Goal: Transaction & Acquisition: Purchase product/service

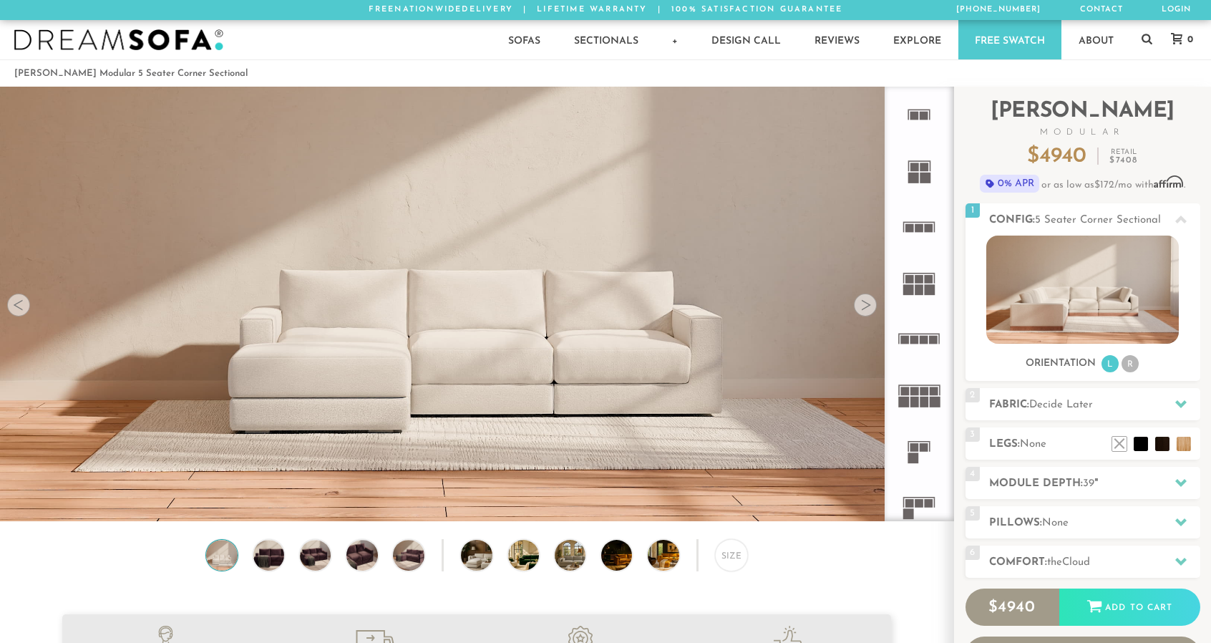
scroll to position [16260, 1200]
click at [1183, 213] on div at bounding box center [1181, 219] width 30 height 29
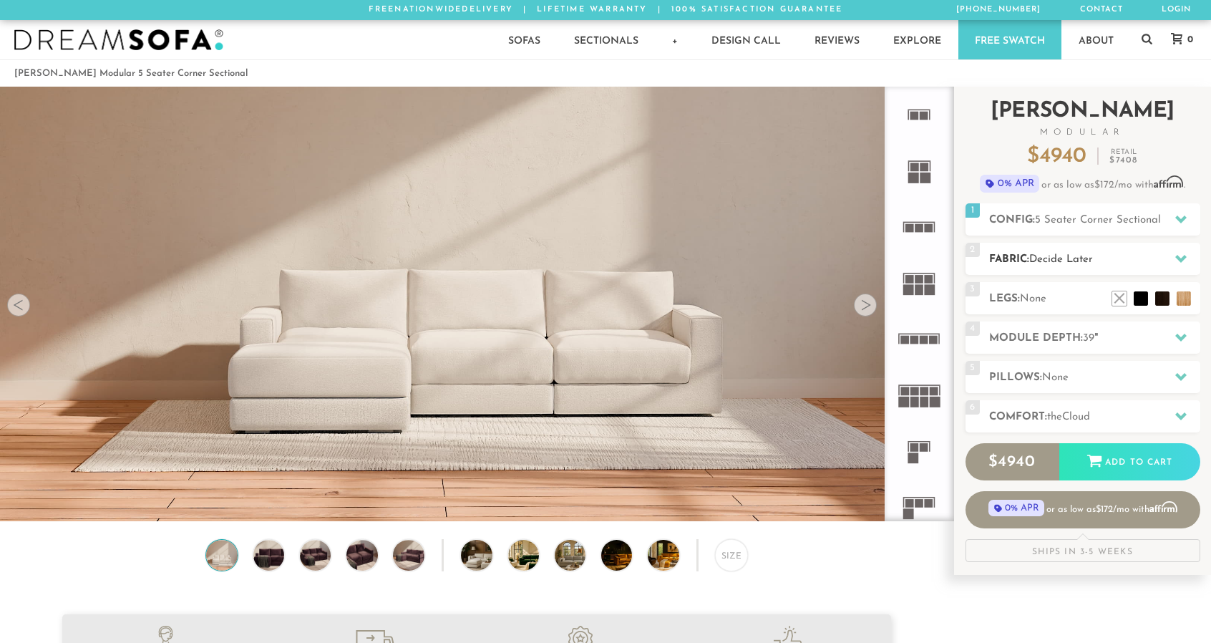
click at [1140, 256] on h2 "Fabric: Decide Later" at bounding box center [1094, 259] width 211 height 16
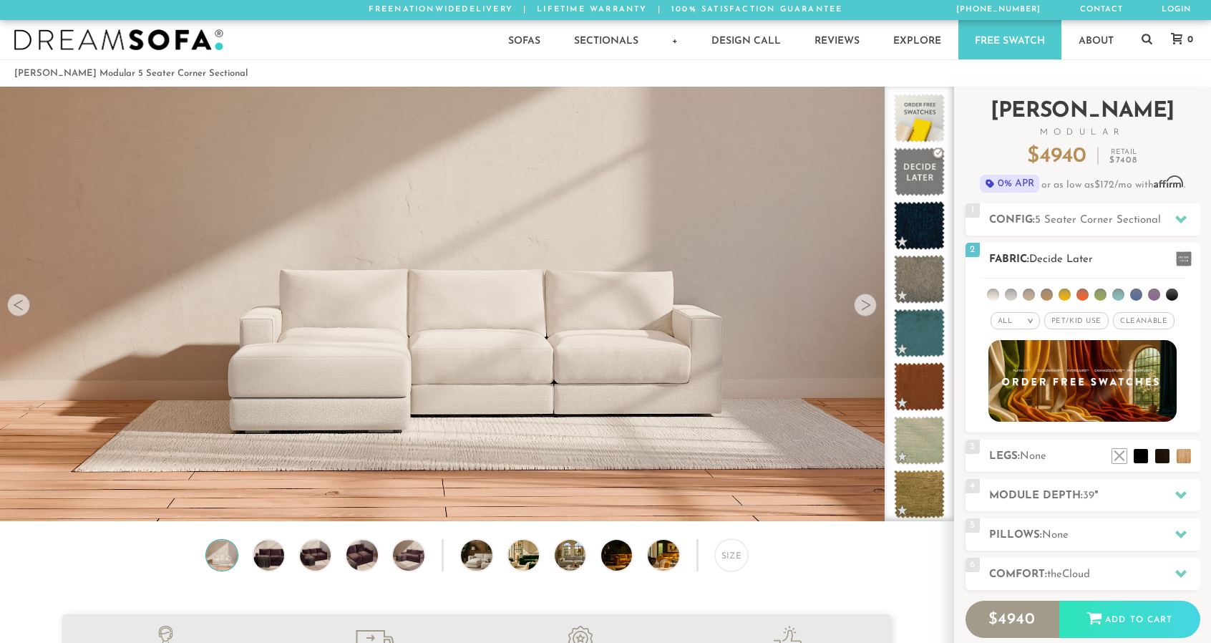
click at [1001, 293] on ul at bounding box center [1083, 292] width 204 height 26
click at [995, 293] on li at bounding box center [993, 295] width 12 height 12
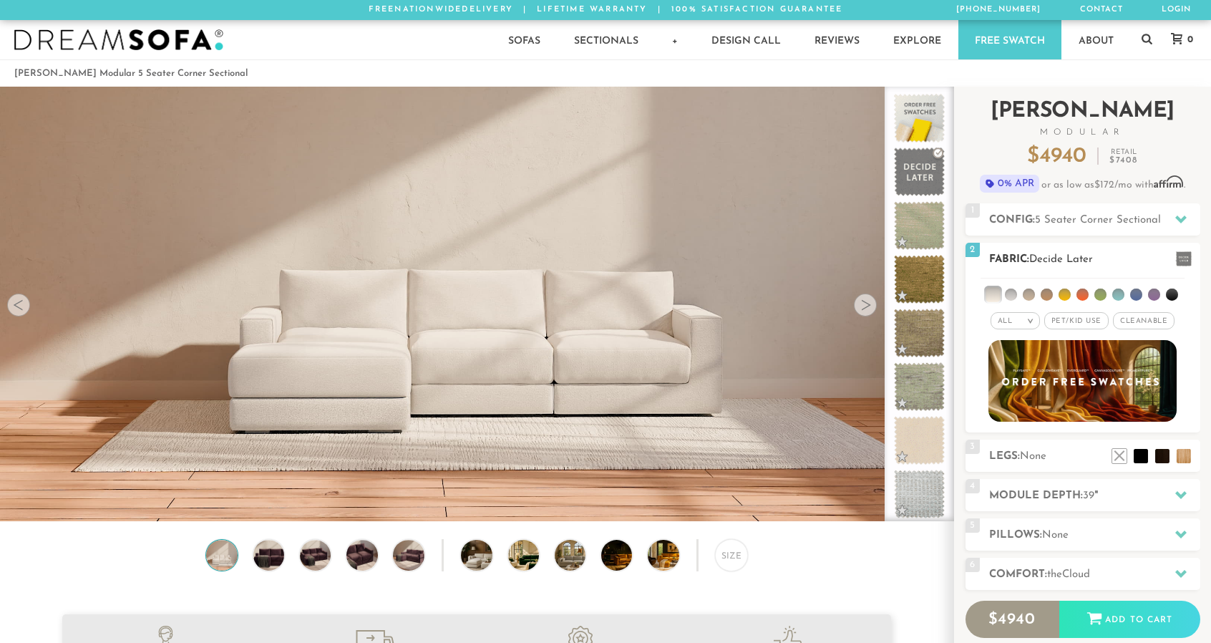
click at [1014, 296] on li at bounding box center [1011, 295] width 12 height 12
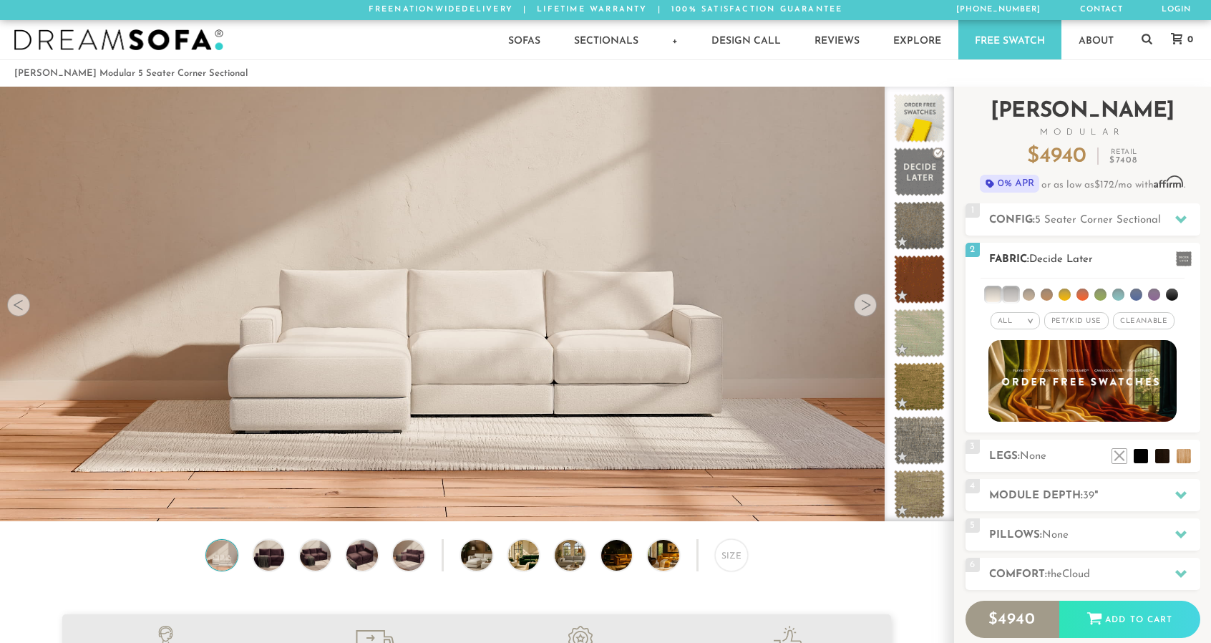
click at [1034, 296] on li at bounding box center [1029, 295] width 12 height 12
click at [1045, 294] on li at bounding box center [1047, 295] width 12 height 12
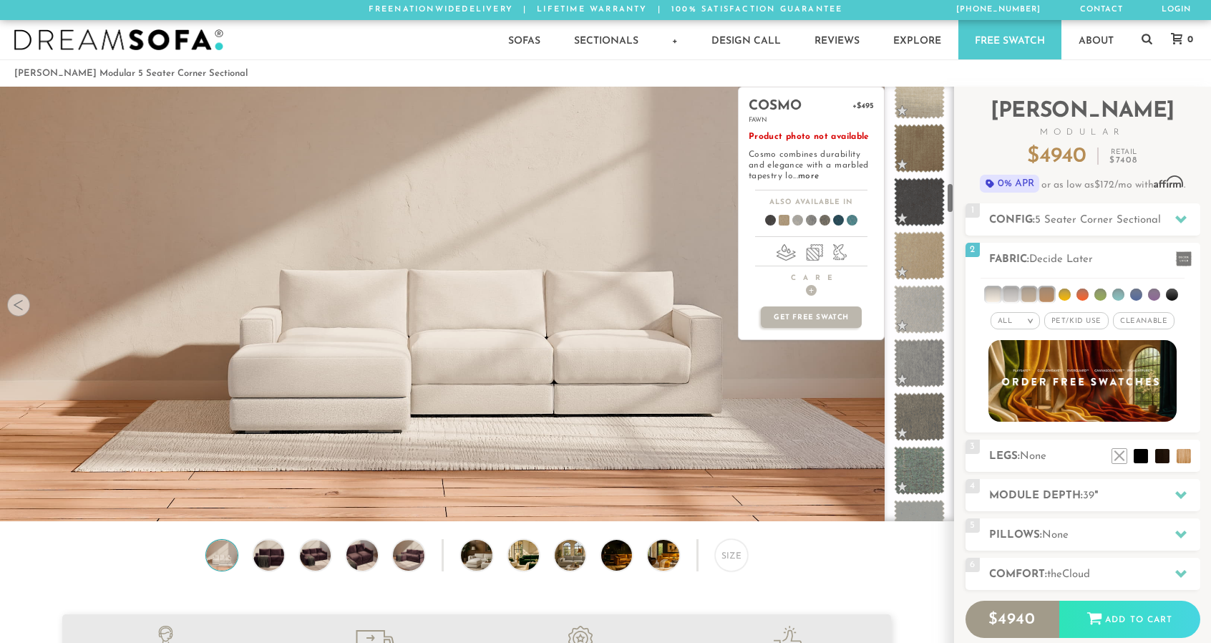
scroll to position [1370, 0]
click at [914, 261] on span at bounding box center [920, 252] width 64 height 61
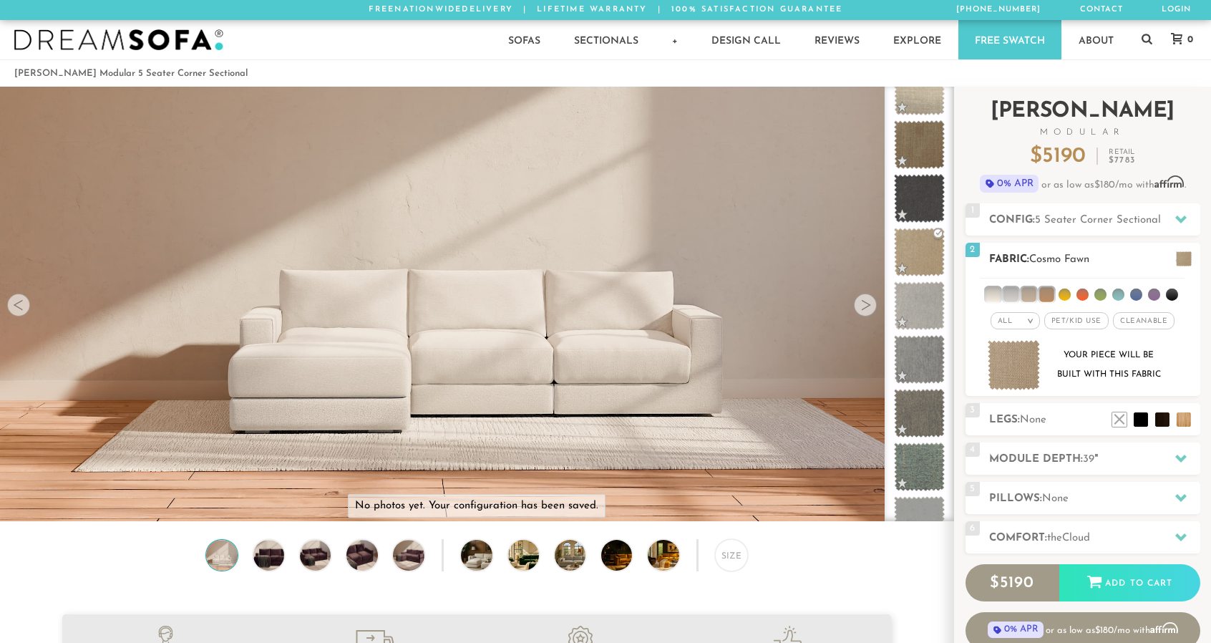
click at [1101, 251] on h2 "Fabric: Cosmo Fawn" at bounding box center [1094, 259] width 211 height 16
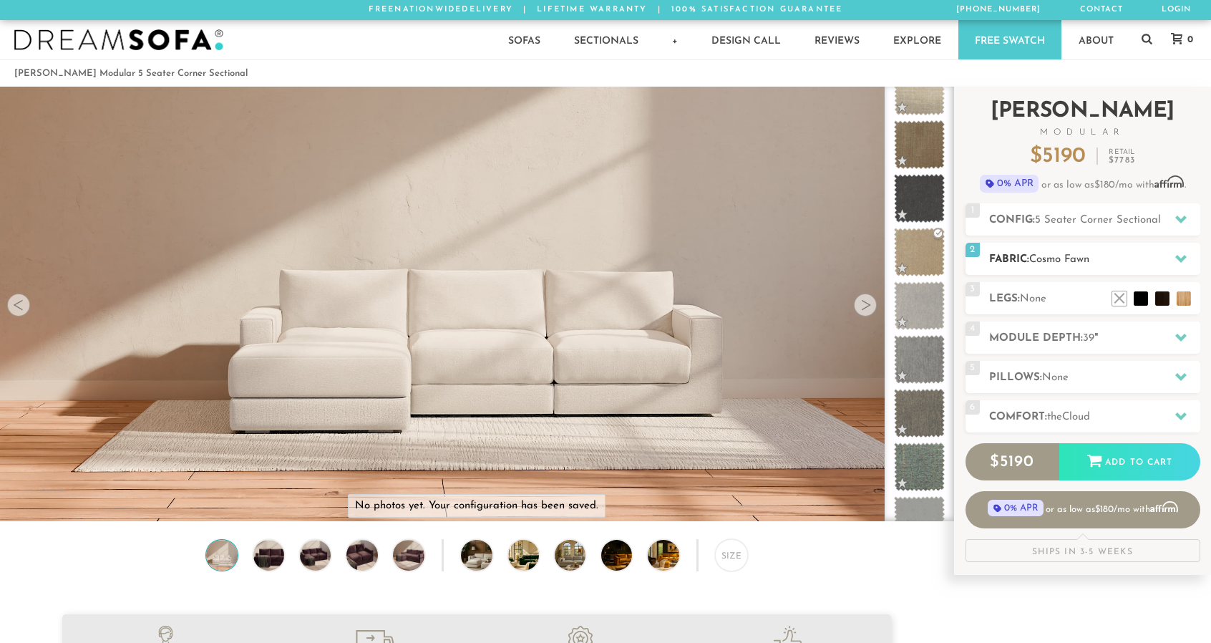
click at [1088, 254] on span "Cosmo Fawn" at bounding box center [1060, 259] width 60 height 11
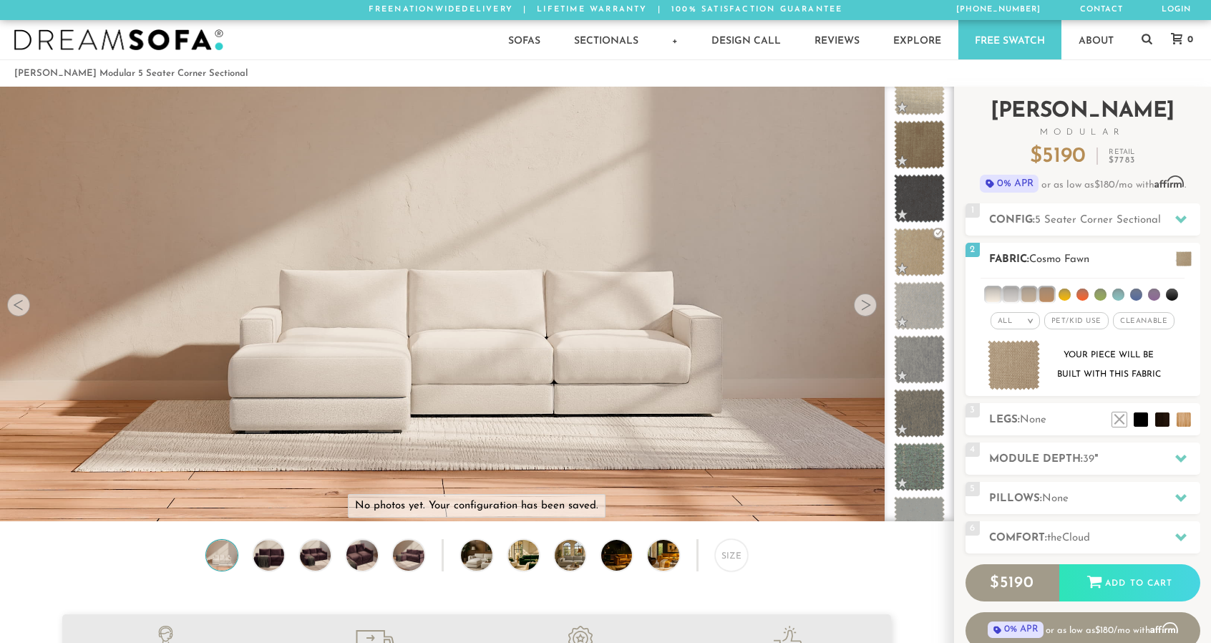
click at [1088, 254] on span "Cosmo Fawn" at bounding box center [1060, 259] width 60 height 11
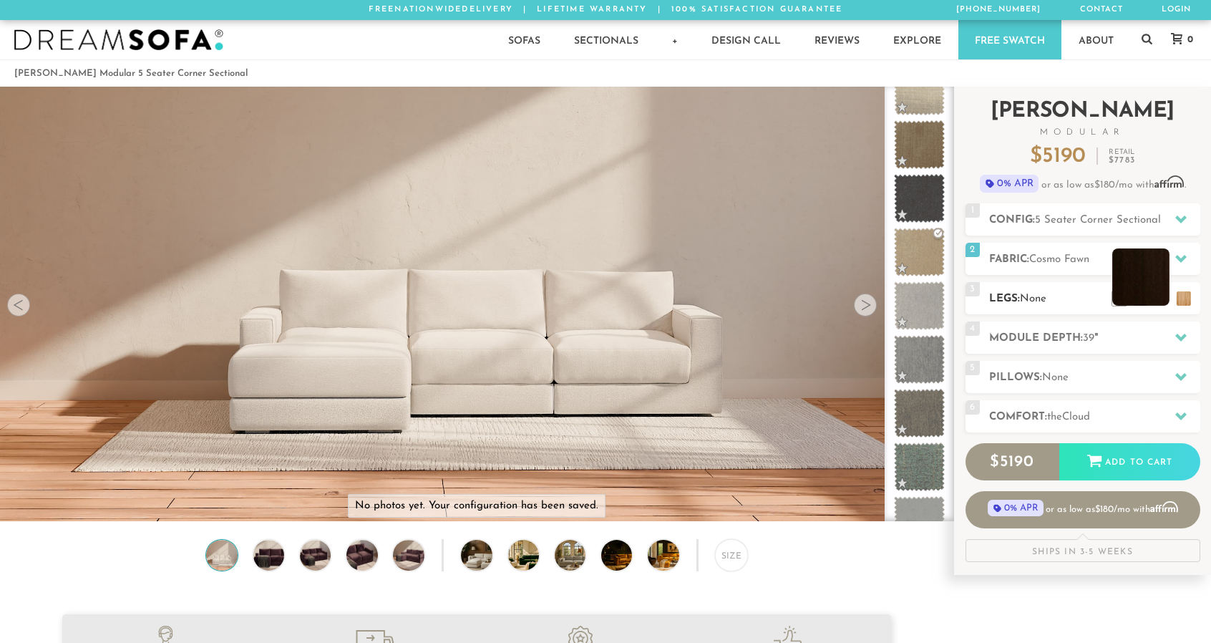
click at [1167, 299] on li at bounding box center [1141, 276] width 57 height 57
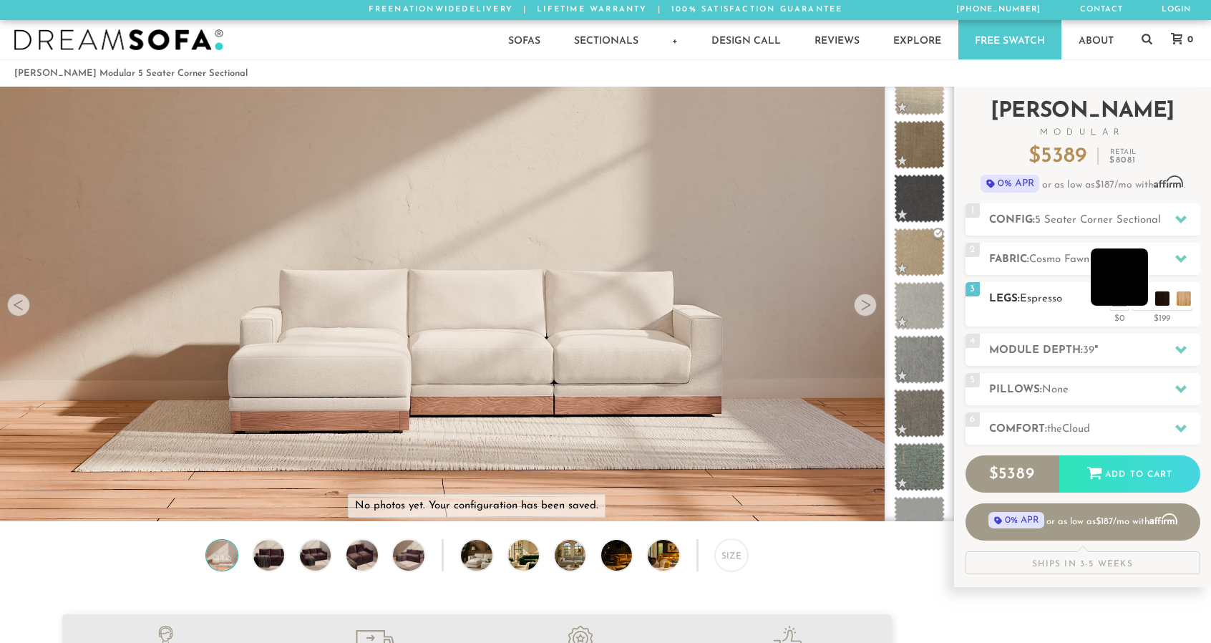
click at [1143, 299] on li at bounding box center [1119, 276] width 57 height 57
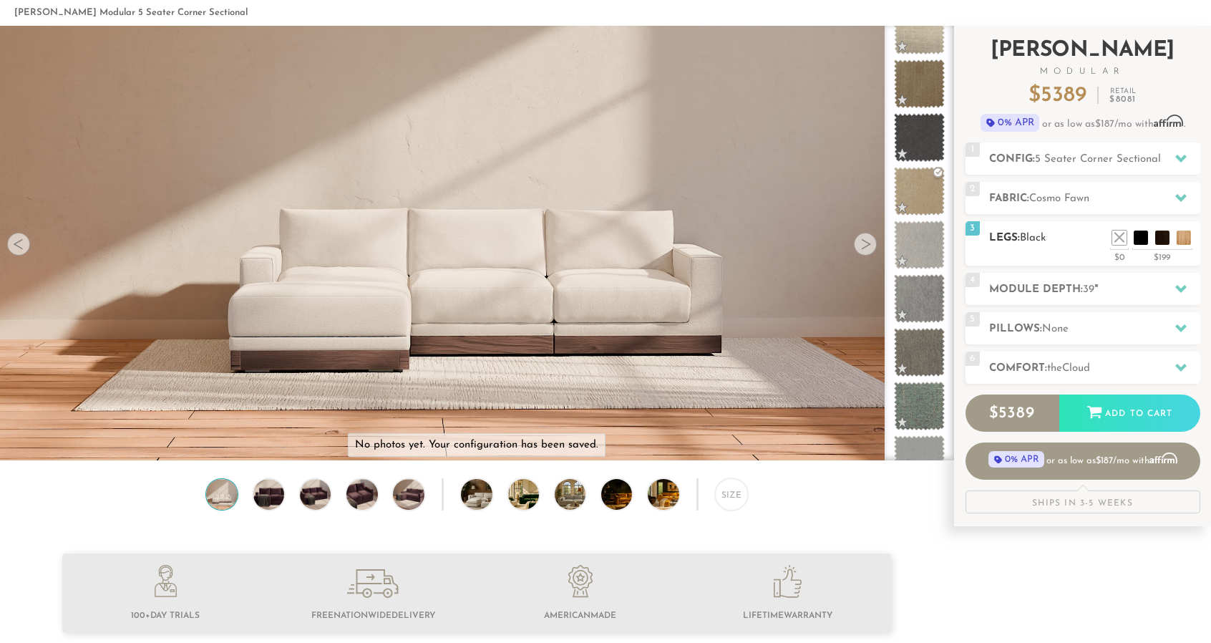
scroll to position [74, 0]
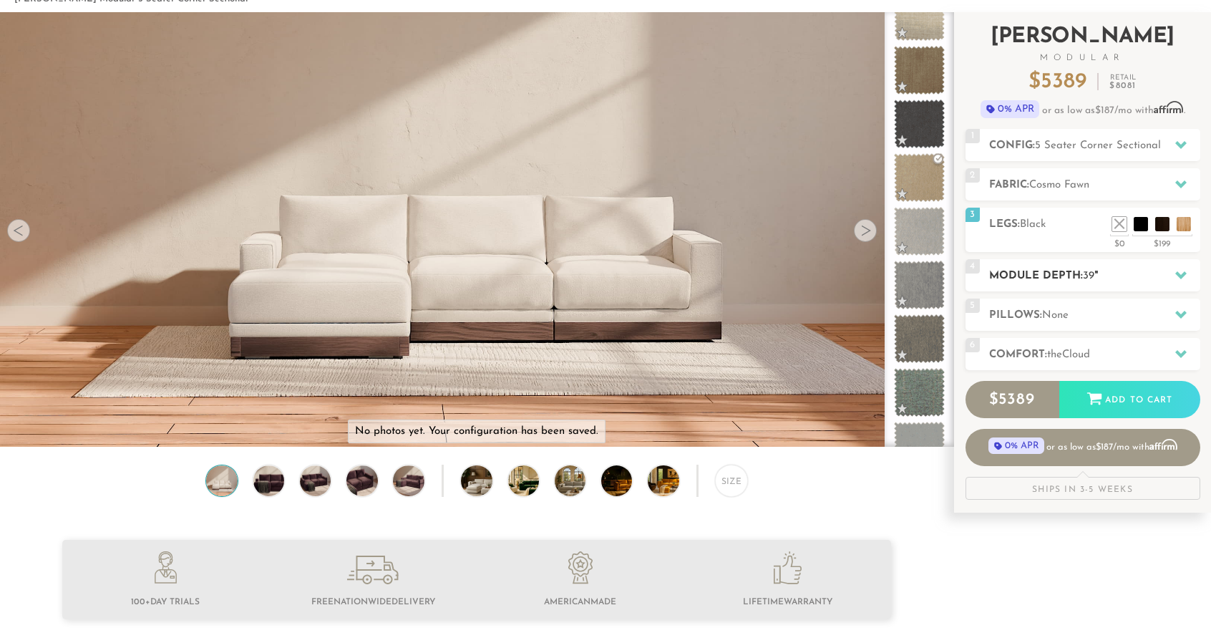
click at [1140, 268] on h2 "Module Depth: 39 "" at bounding box center [1094, 276] width 211 height 16
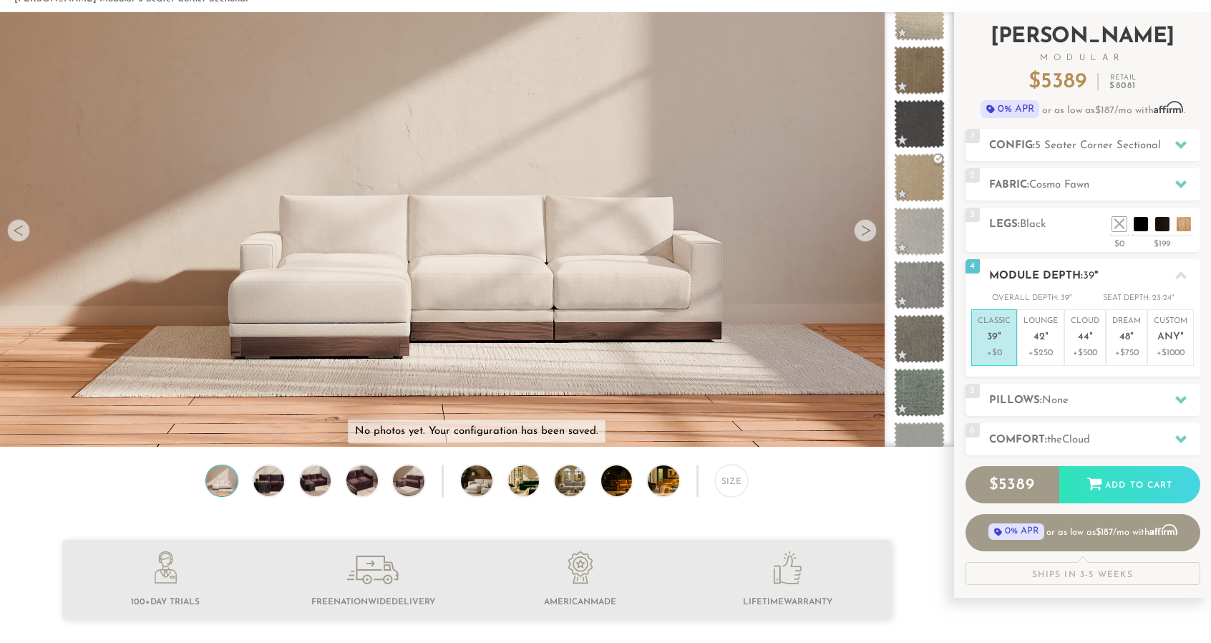
click at [1140, 268] on h2 "Module Depth: 39 "" at bounding box center [1094, 276] width 211 height 16
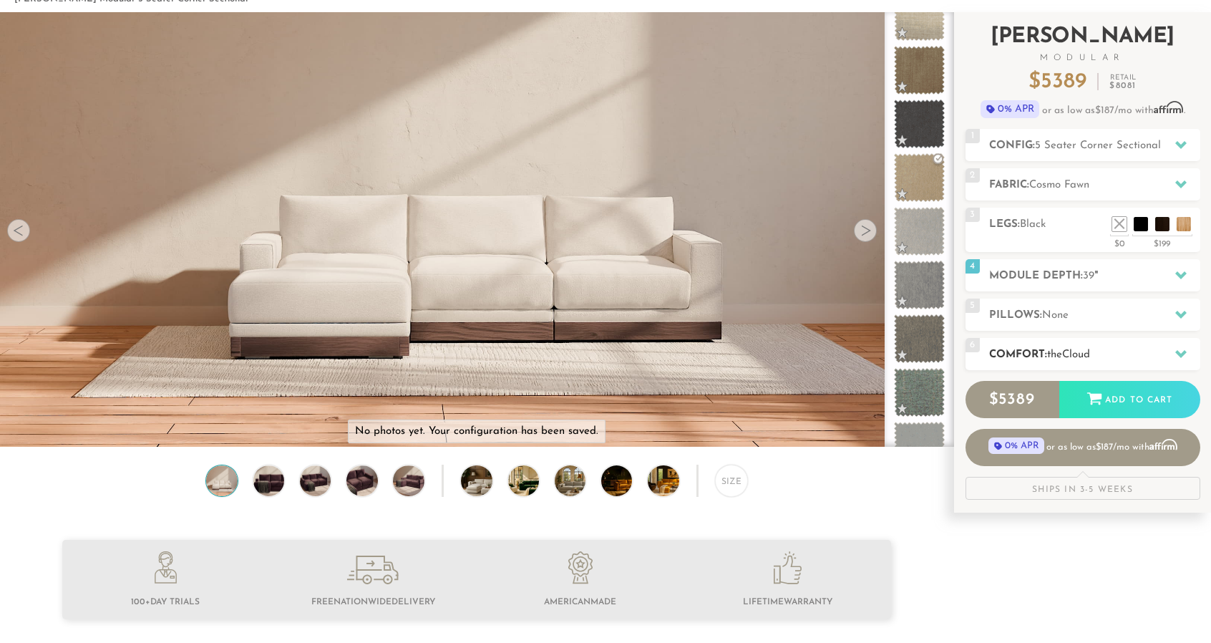
click at [1101, 355] on h2 "Comfort: the Cloud" at bounding box center [1094, 355] width 211 height 16
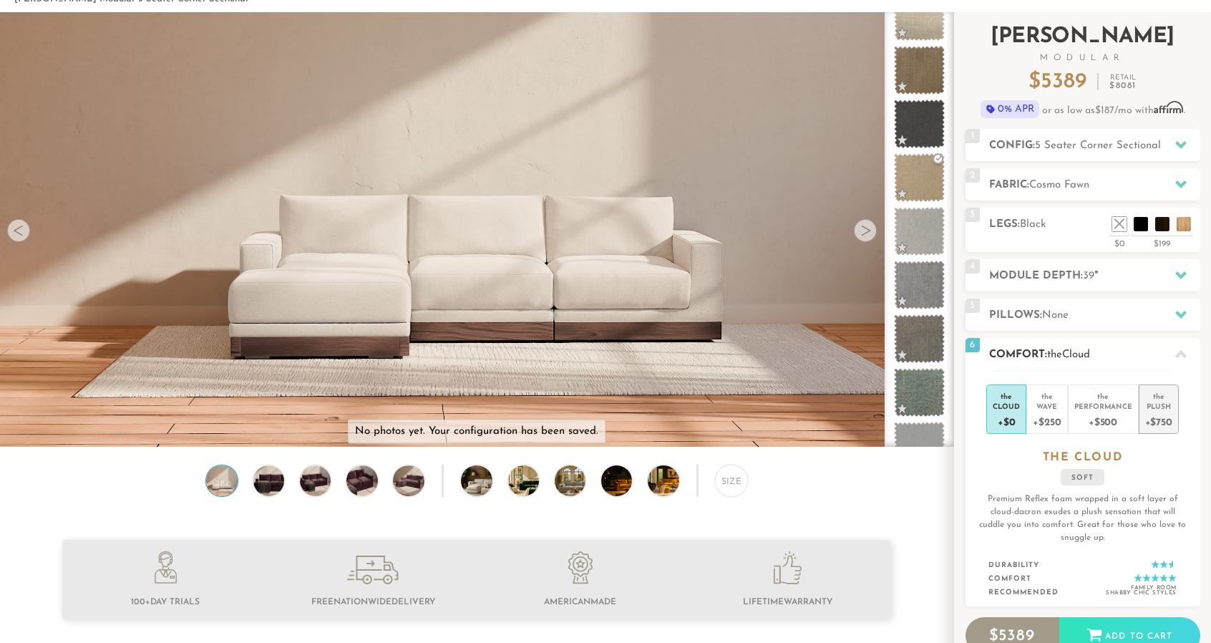
click at [1155, 403] on div "Plush" at bounding box center [1159, 406] width 27 height 10
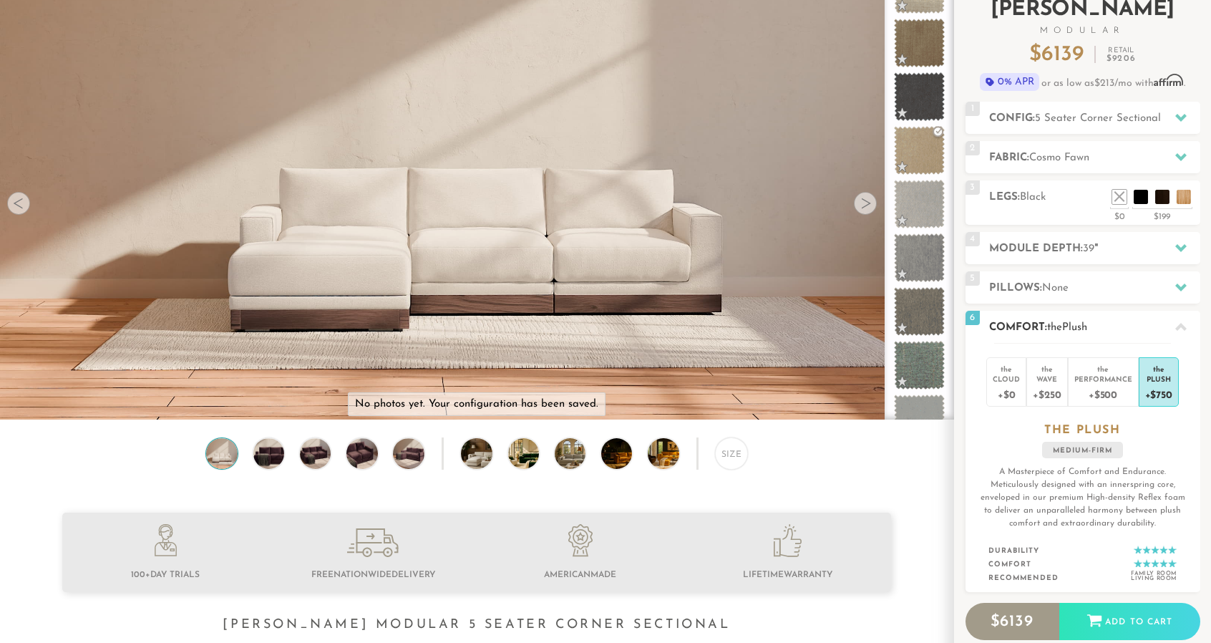
scroll to position [117, 0]
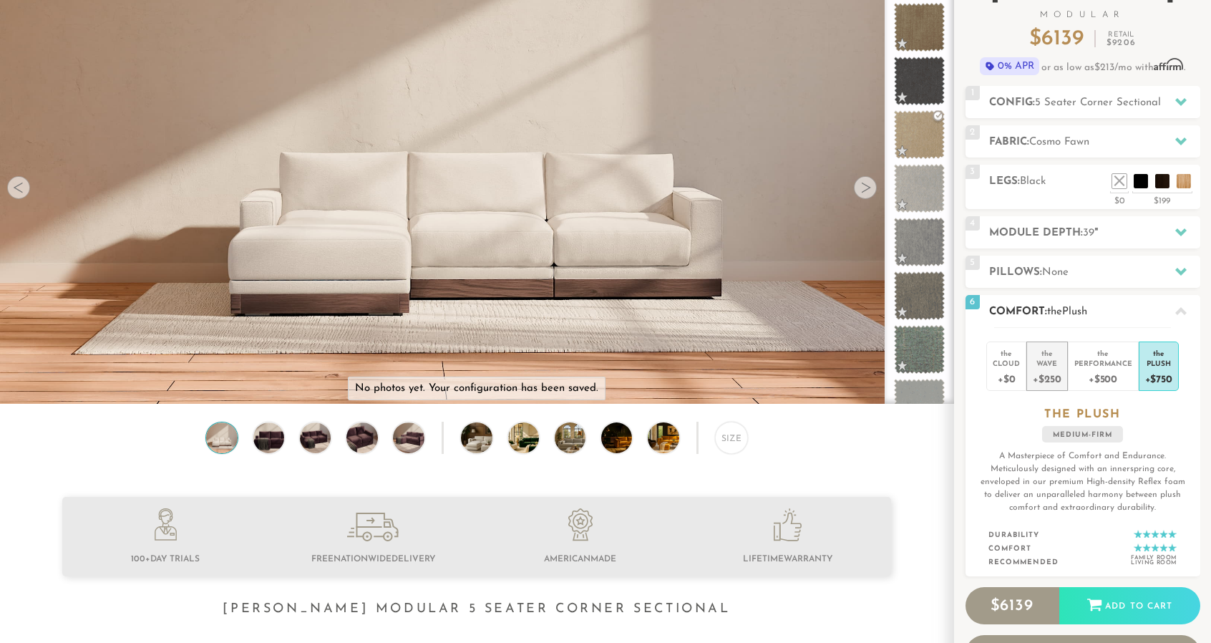
click at [1050, 373] on div "+$250" at bounding box center [1047, 378] width 28 height 21
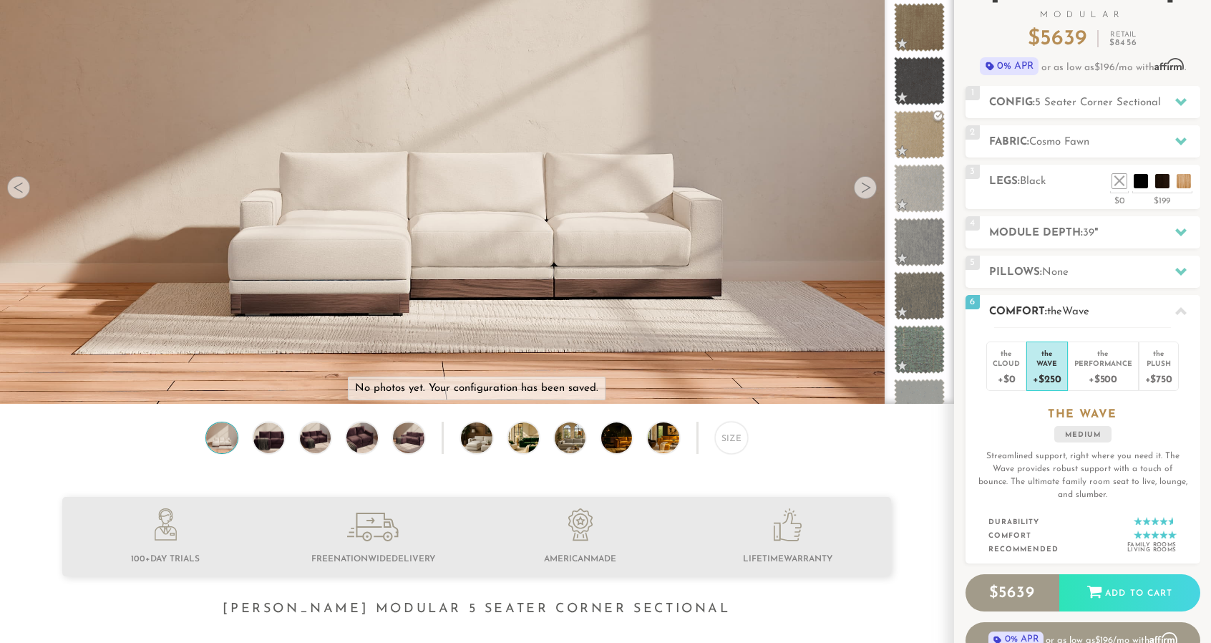
click at [1178, 314] on icon at bounding box center [1181, 311] width 11 height 11
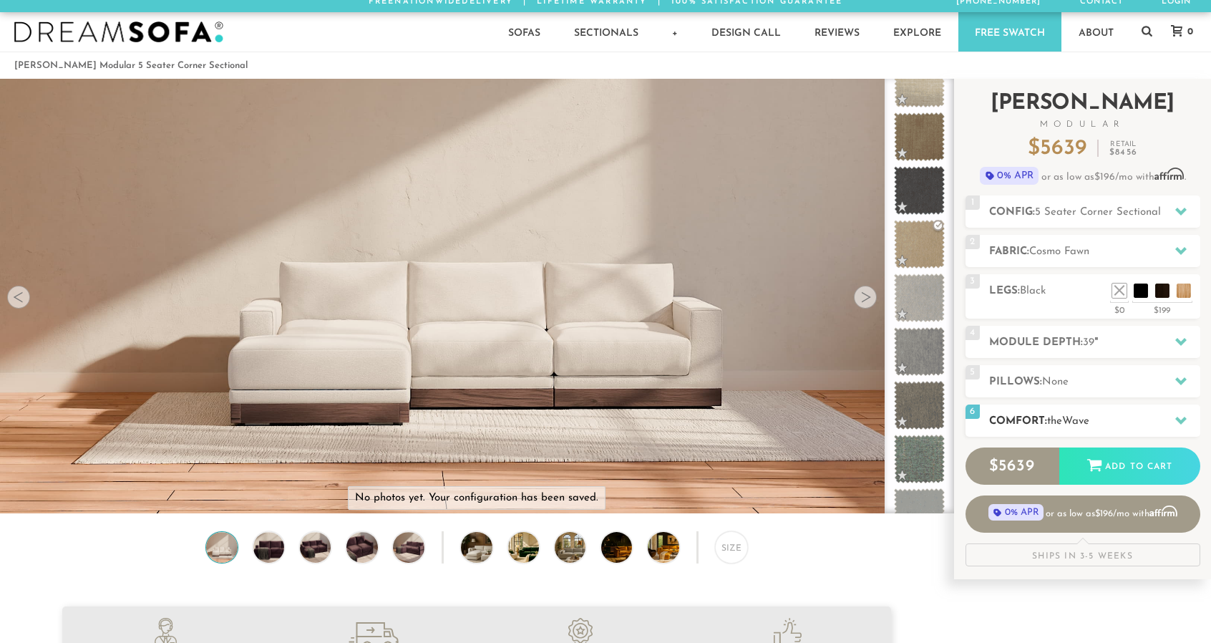
scroll to position [7, 0]
click at [720, 543] on div "Size" at bounding box center [731, 548] width 32 height 32
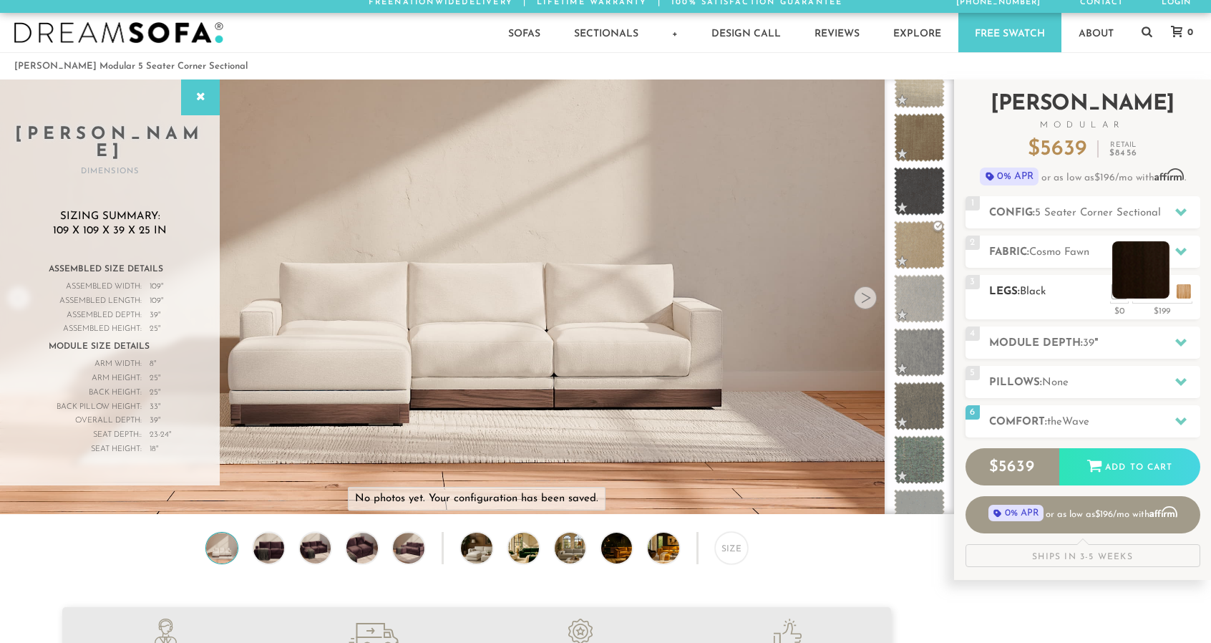
click at [1166, 289] on li at bounding box center [1141, 269] width 57 height 57
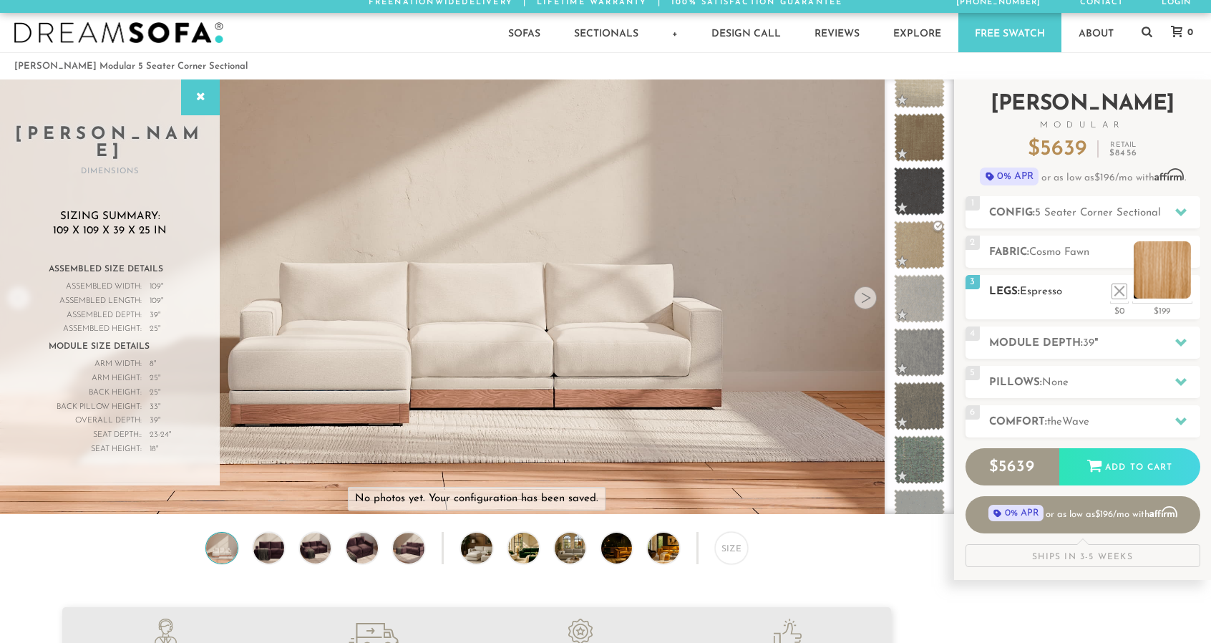
click at [1189, 291] on li at bounding box center [1162, 269] width 57 height 57
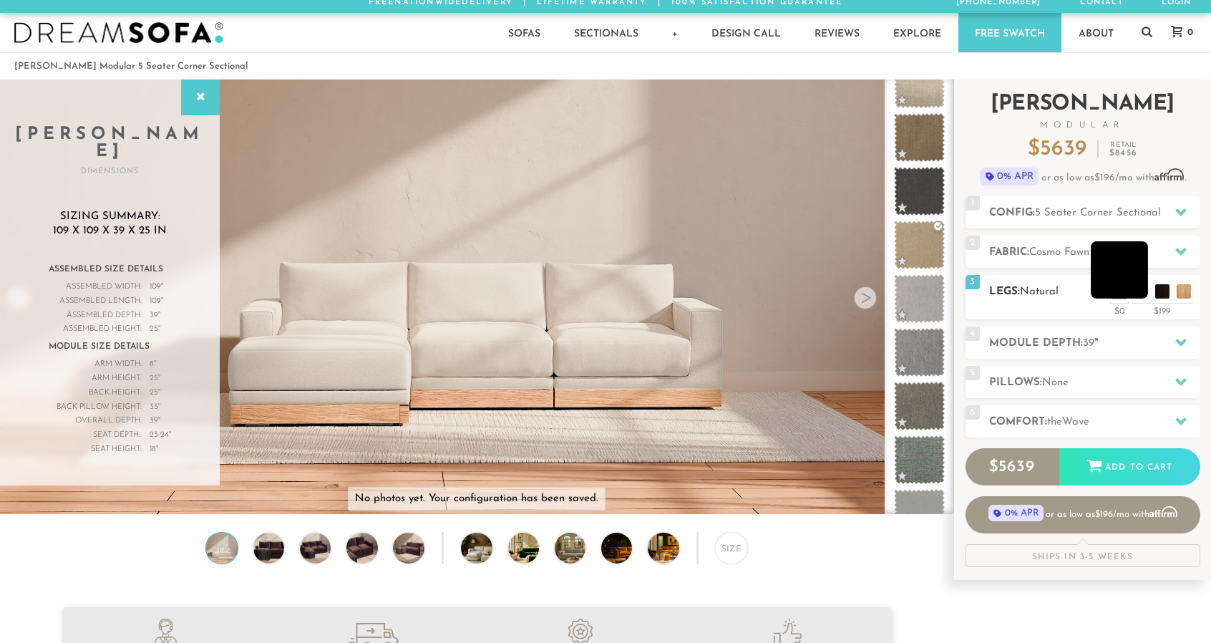
click at [1146, 286] on li at bounding box center [1119, 269] width 57 height 57
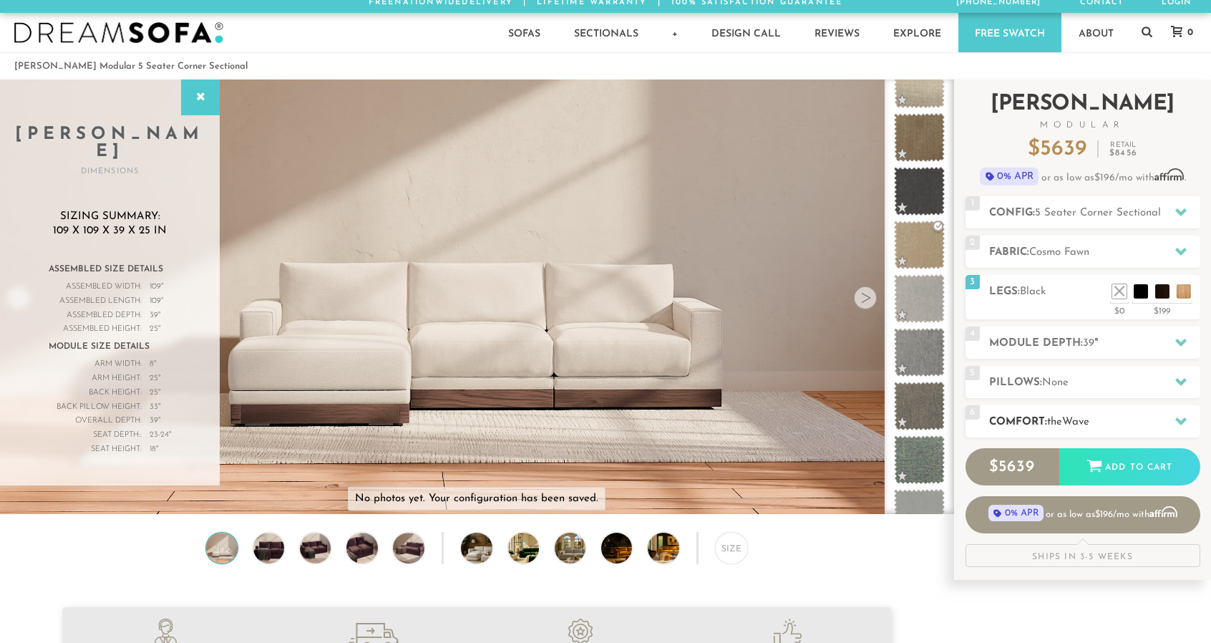
click at [1104, 420] on h2 "Comfort: the Wave" at bounding box center [1094, 422] width 211 height 16
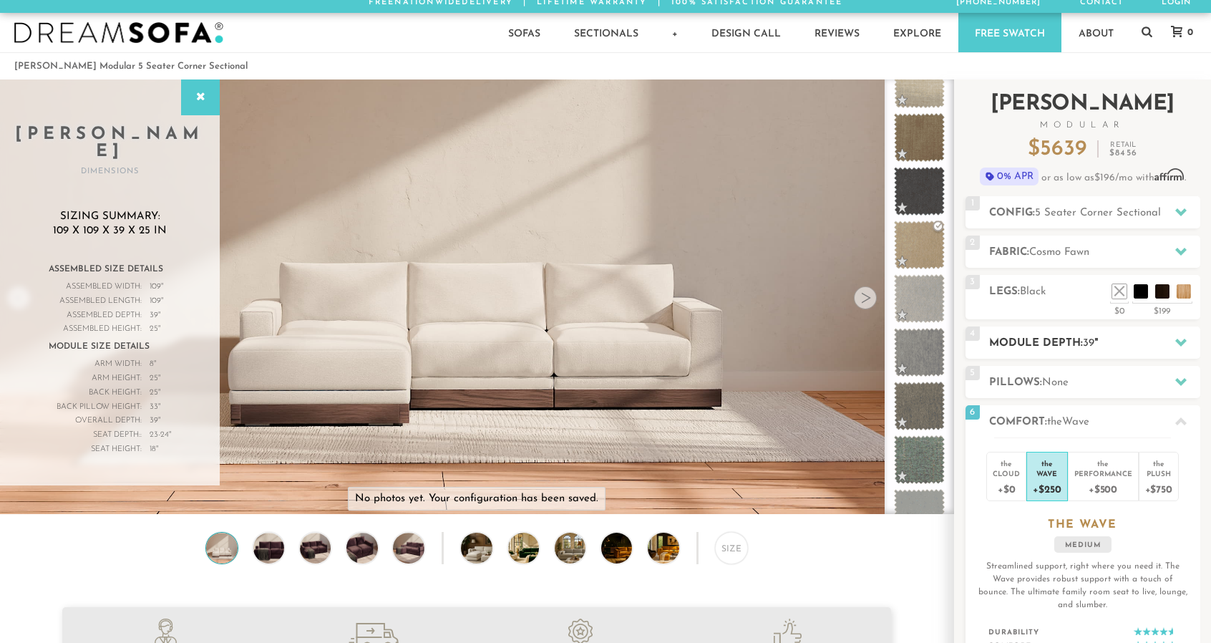
scroll to position [49, 0]
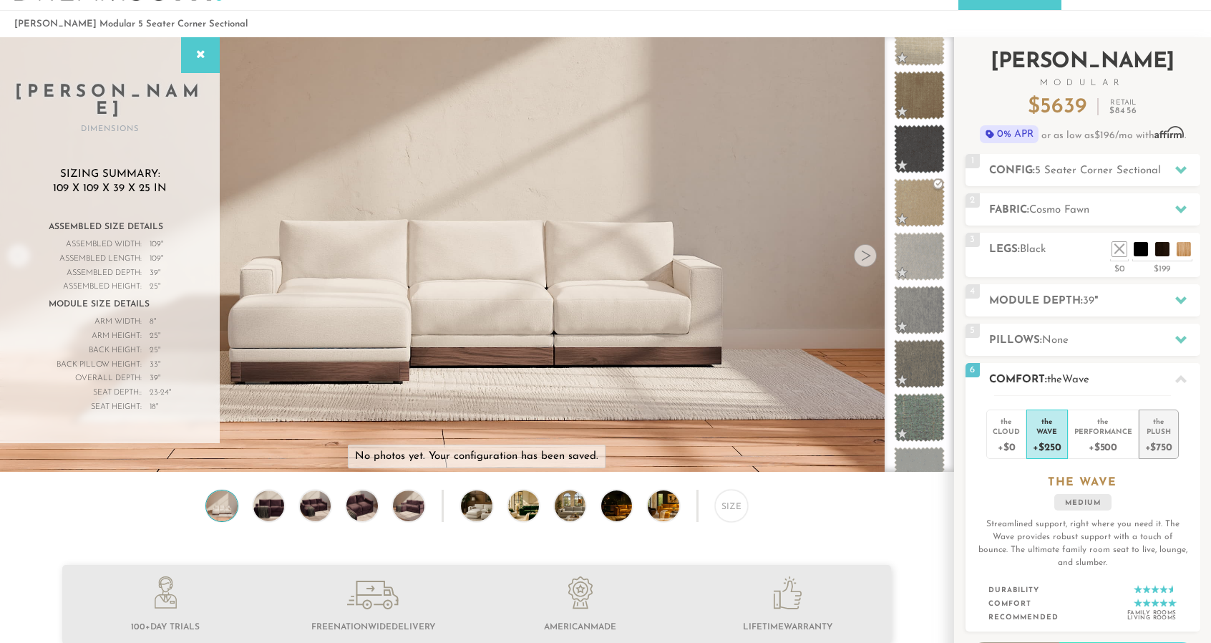
click at [1166, 415] on div "the" at bounding box center [1159, 419] width 27 height 14
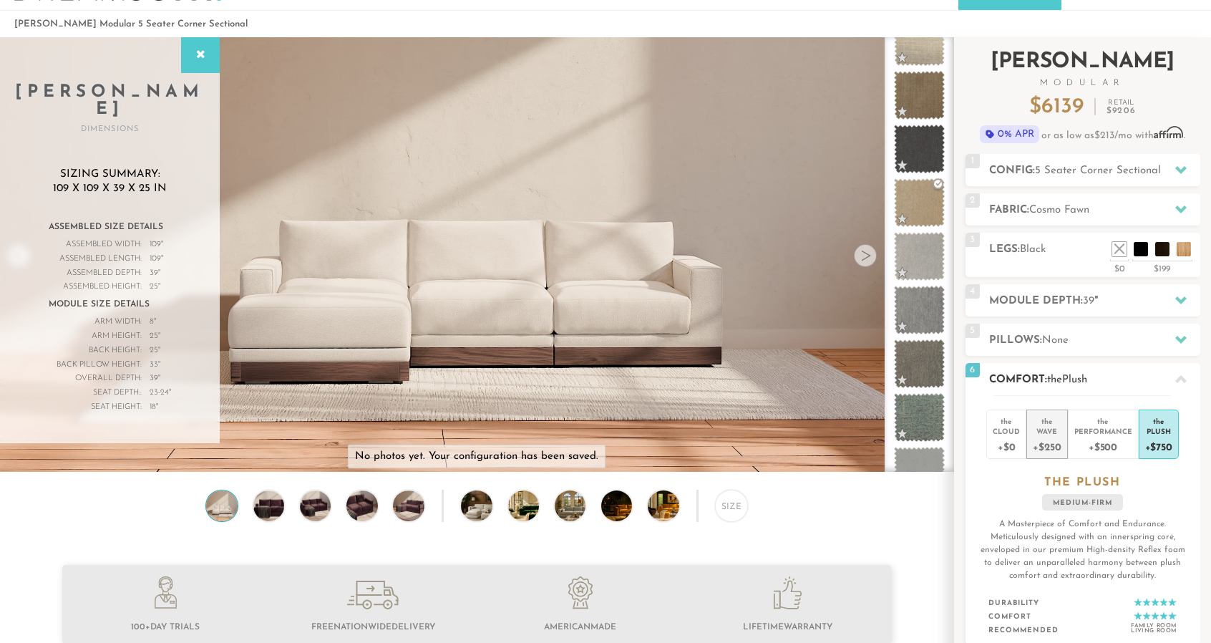
click at [1041, 431] on div "Wave" at bounding box center [1047, 431] width 28 height 10
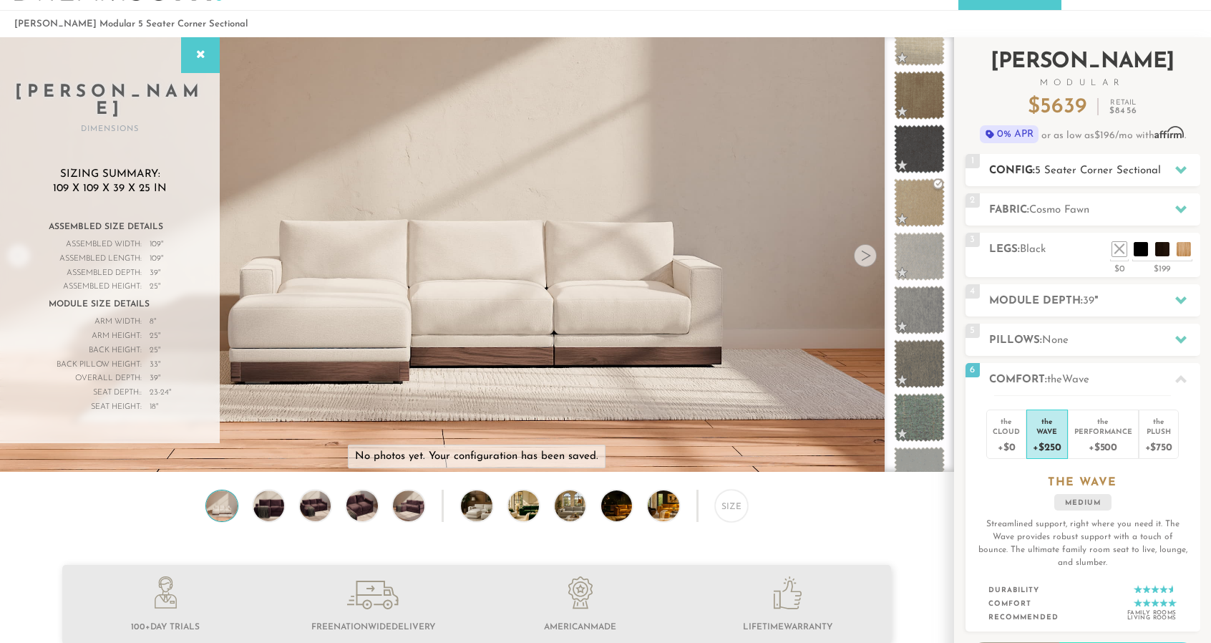
click at [1128, 163] on h2 "Config: 5 Seater Corner Sectional" at bounding box center [1094, 171] width 211 height 16
